Goal: Information Seeking & Learning: Find specific fact

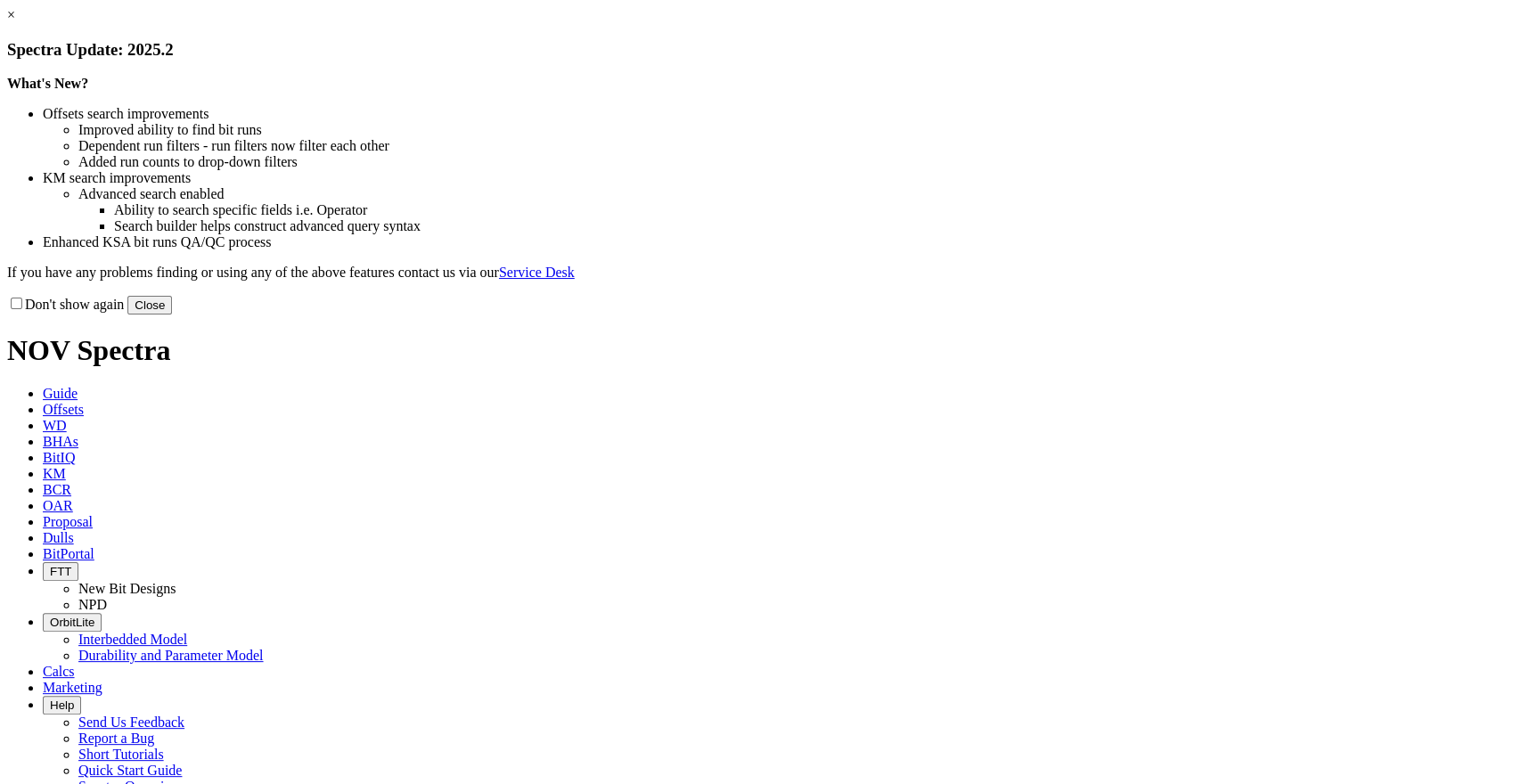
click at [15, 22] on link "×" at bounding box center [11, 14] width 8 height 15
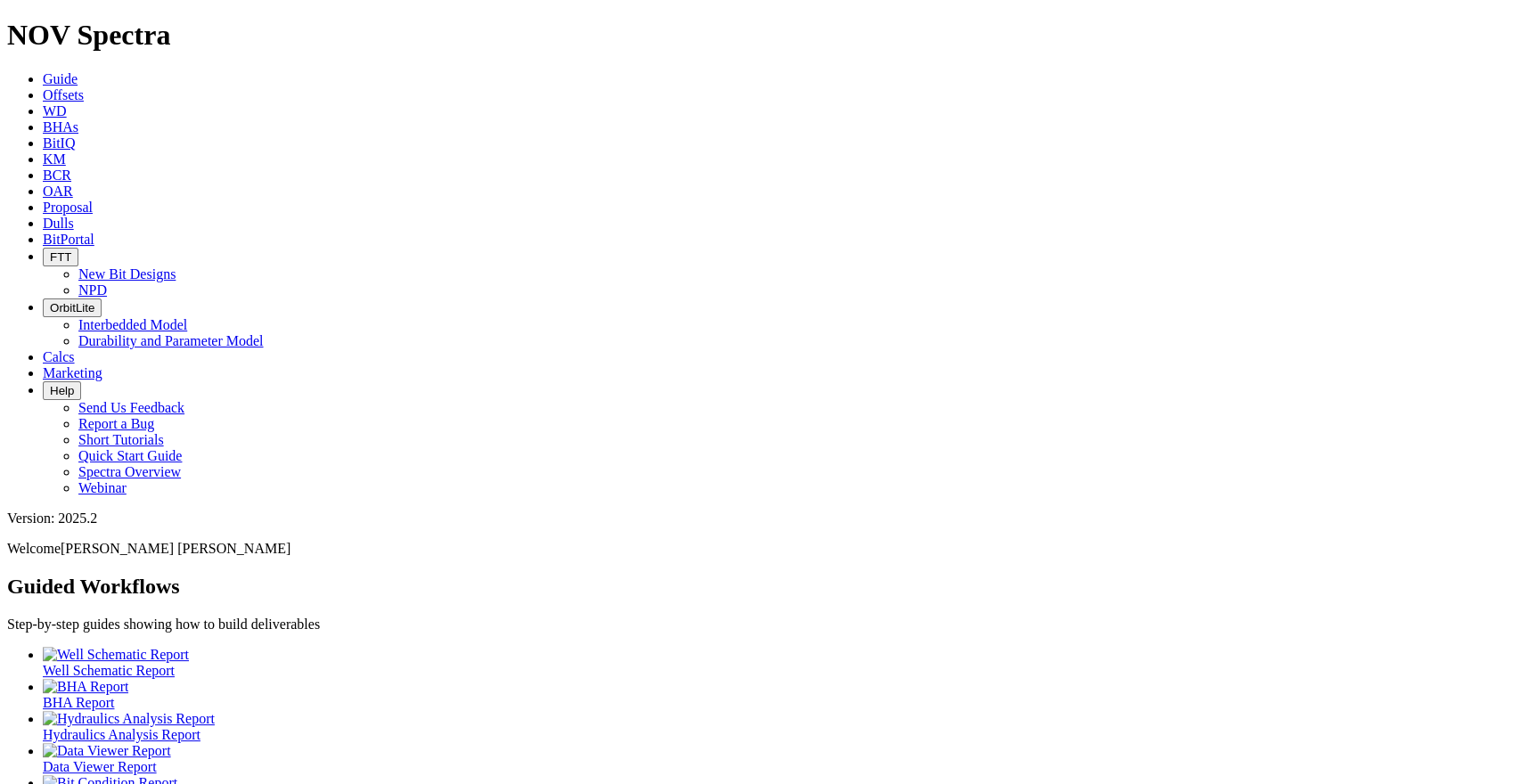
click at [66, 152] on link "KM" at bounding box center [55, 159] width 23 height 15
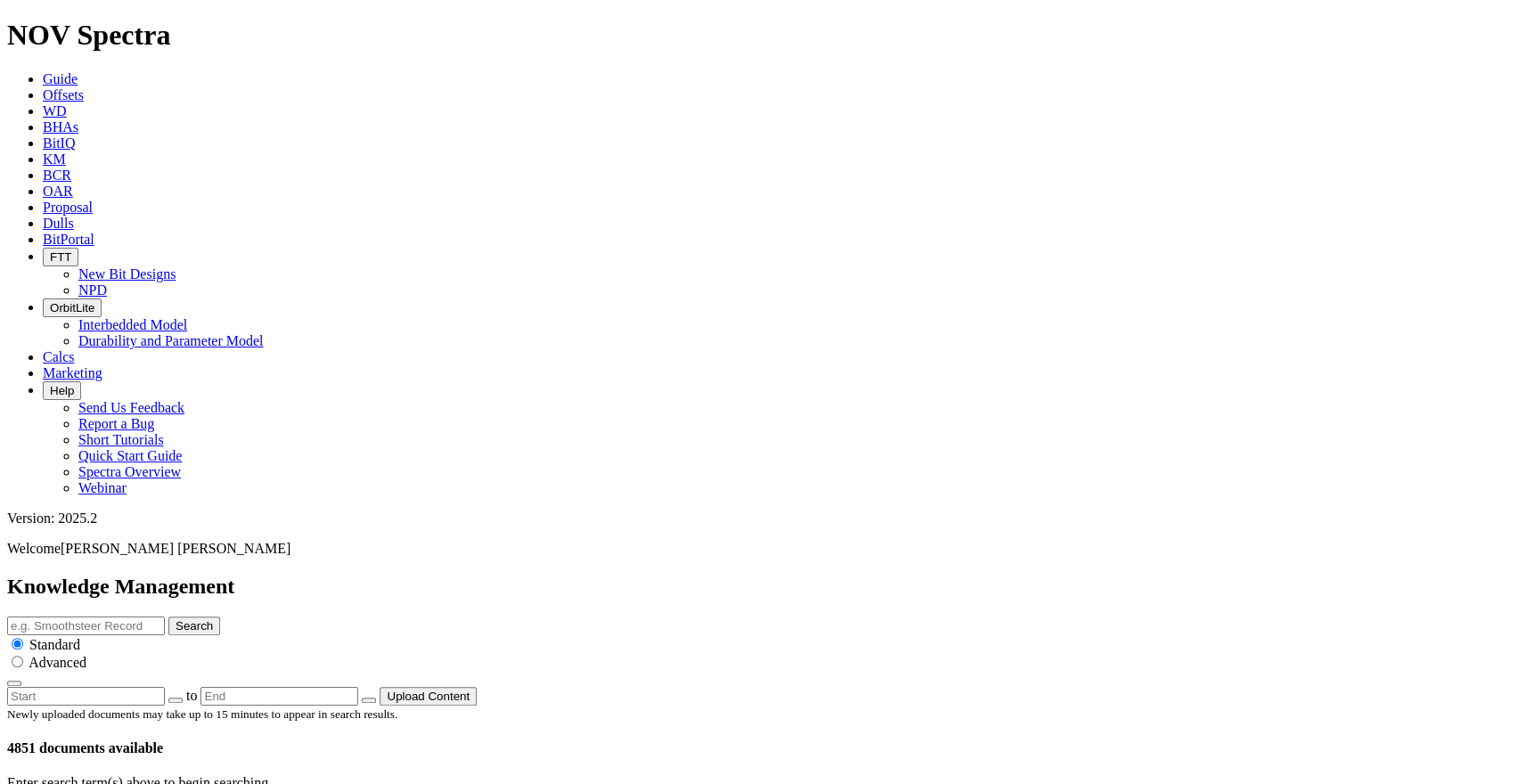
click at [165, 616] on input "text" at bounding box center [86, 625] width 158 height 19
type input "cost carbide hard facing"
click at [168, 616] on button "Search" at bounding box center [194, 625] width 52 height 19
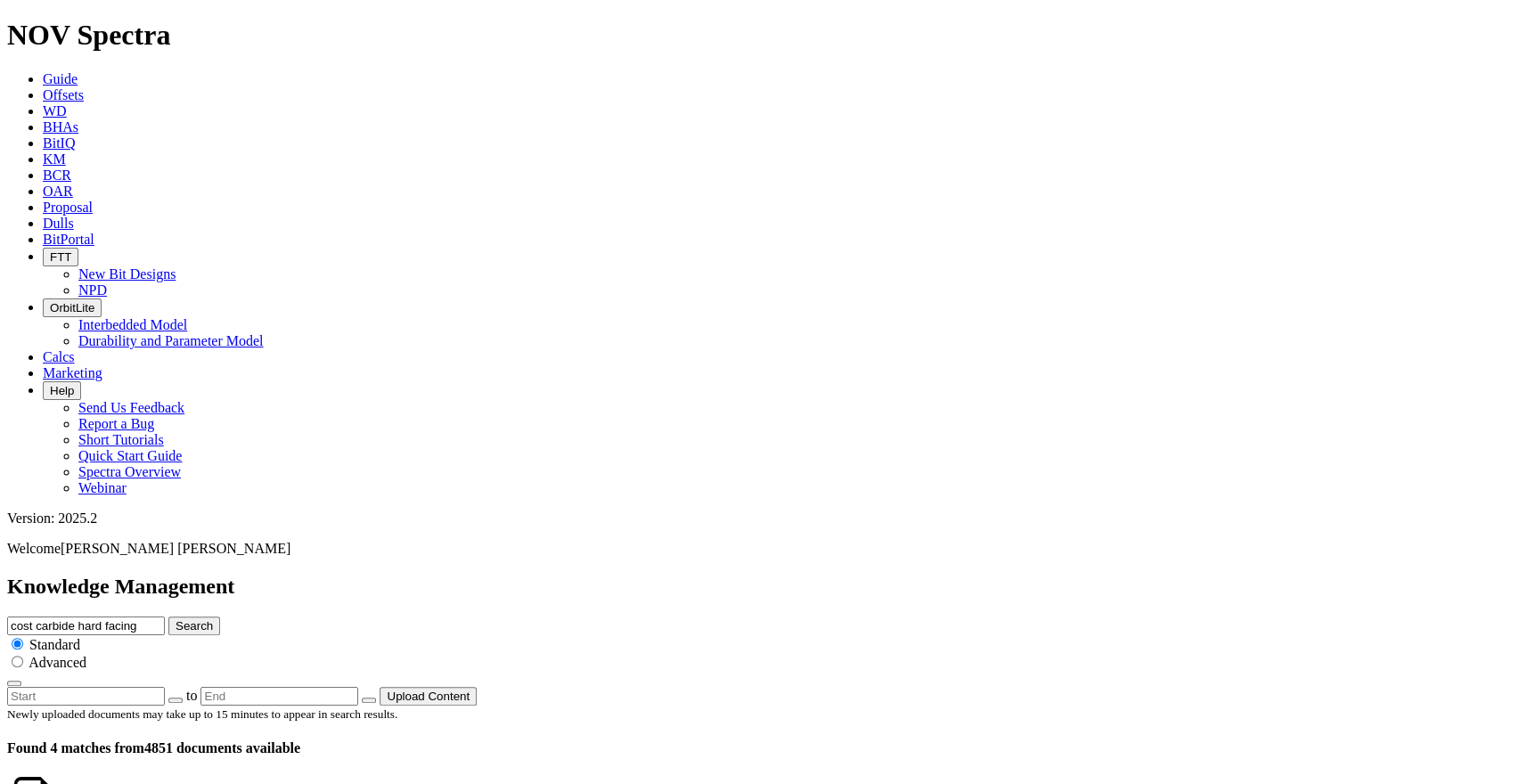
scroll to position [0, 0]
